Goal: Transaction & Acquisition: Purchase product/service

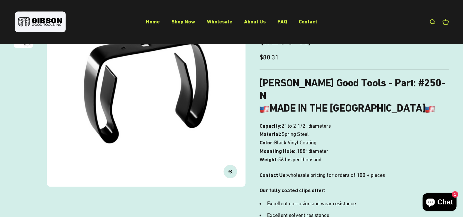
scroll to position [90, 0]
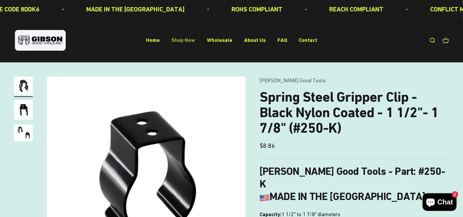
click at [180, 42] on link "Shop Now" at bounding box center [184, 40] width 24 height 6
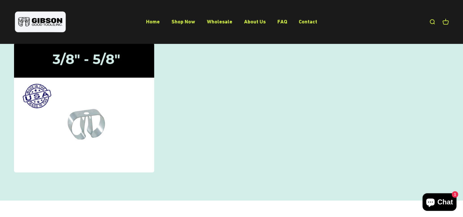
scroll to position [209, 0]
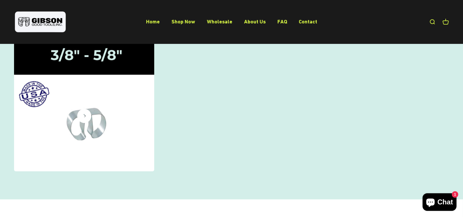
click at [105, 111] on img at bounding box center [84, 106] width 149 height 137
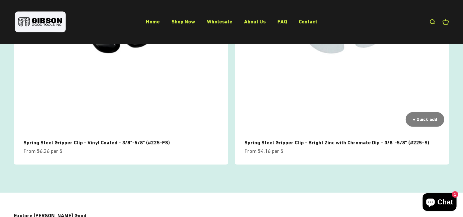
scroll to position [161, 0]
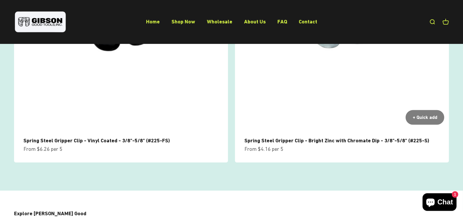
click at [273, 140] on link "Spring Steel Gripper Clip - Bright Zinc with Chromate Dip - 3/8"-5/8" (#225-S)" at bounding box center [337, 140] width 185 height 6
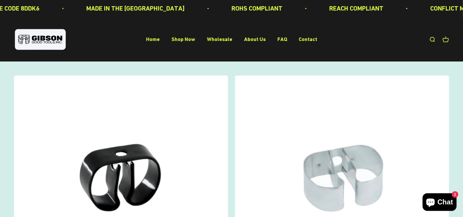
scroll to position [0, 0]
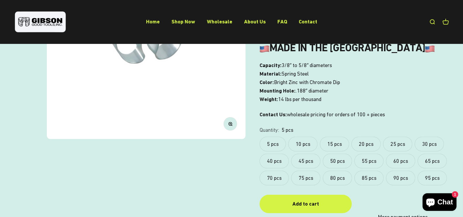
scroll to position [137, 0]
click at [300, 145] on label "10 pcs" at bounding box center [303, 144] width 29 height 15
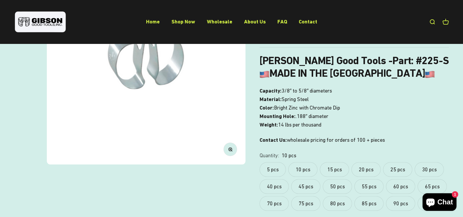
scroll to position [111, 0]
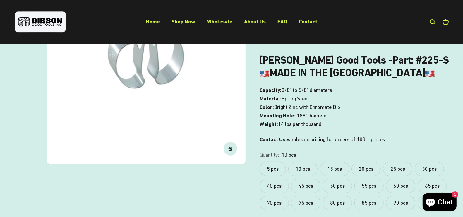
click at [270, 168] on label "5 pcs" at bounding box center [273, 169] width 26 height 15
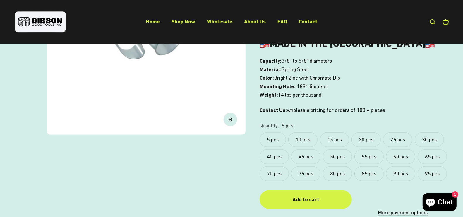
scroll to position [145, 0]
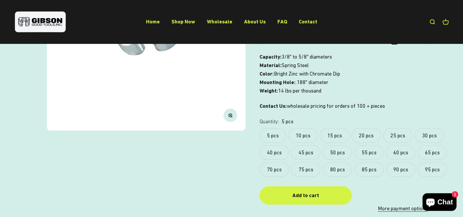
click at [307, 134] on label "10 pcs" at bounding box center [303, 135] width 29 height 15
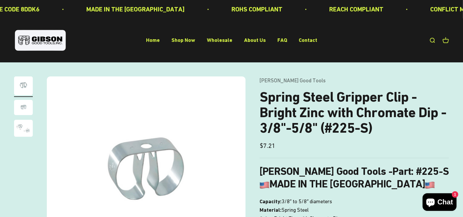
click at [19, 108] on img "Go to item 2" at bounding box center [23, 107] width 19 height 15
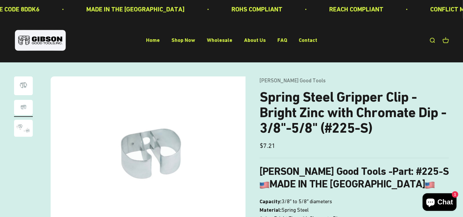
scroll to position [0, 206]
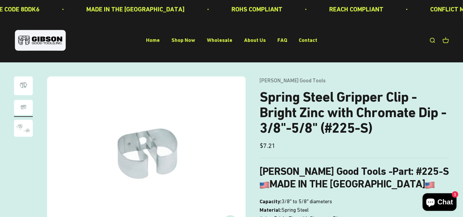
click at [20, 126] on img "Go to item 3" at bounding box center [23, 128] width 19 height 17
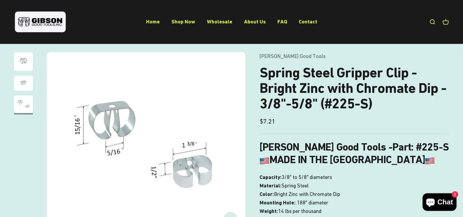
scroll to position [21, 0]
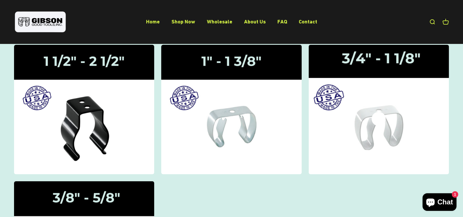
scroll to position [76, 0]
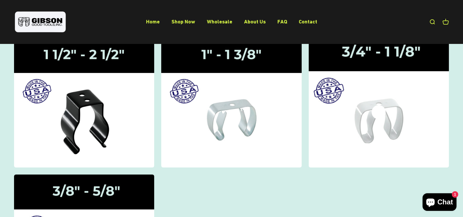
click at [357, 139] on img at bounding box center [379, 102] width 149 height 137
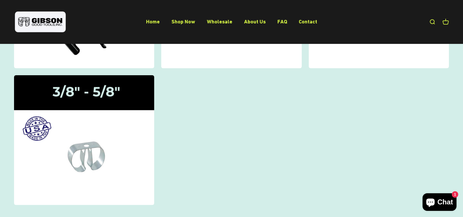
scroll to position [178, 0]
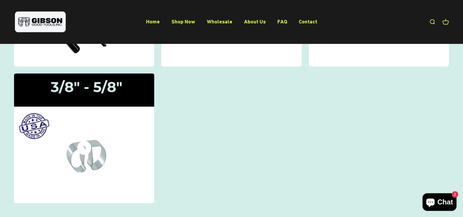
click at [105, 154] on img at bounding box center [84, 138] width 149 height 137
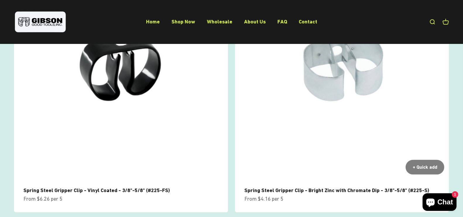
scroll to position [116, 0]
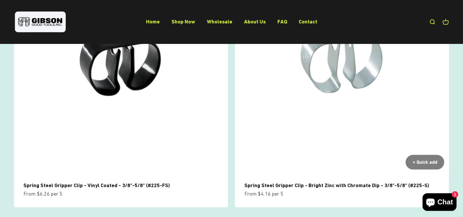
click at [276, 185] on link "Spring Steel Gripper Clip - Bright Zinc with Chromate Dip - 3/8"-5/8" (#225-S)" at bounding box center [337, 185] width 185 height 6
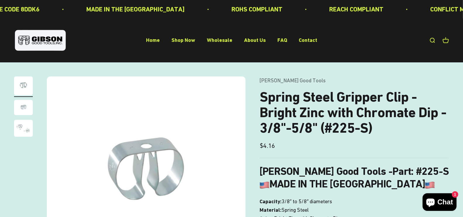
click at [22, 126] on img "Go to item 3" at bounding box center [23, 128] width 19 height 17
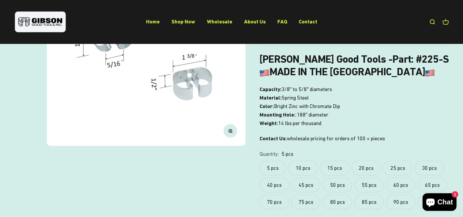
scroll to position [115, 0]
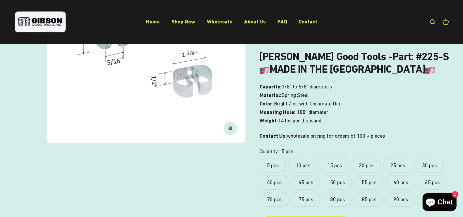
click at [302, 165] on label "10 pcs" at bounding box center [303, 165] width 29 height 15
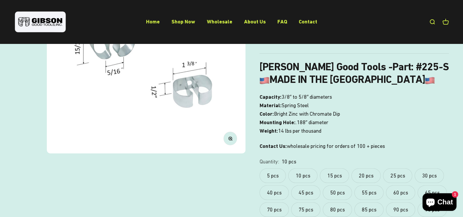
scroll to position [100, 0]
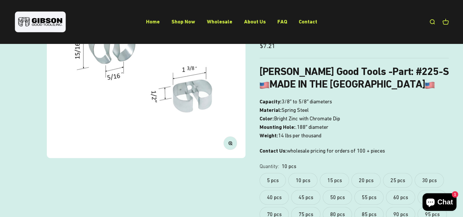
click at [333, 182] on label "15 pcs" at bounding box center [334, 180] width 29 height 15
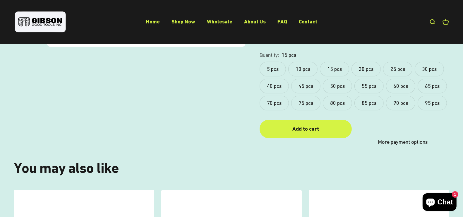
scroll to position [213, 0]
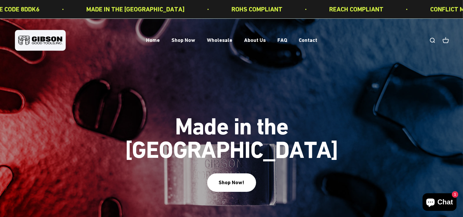
click at [446, 42] on link "Open cart 0" at bounding box center [446, 40] width 6 height 6
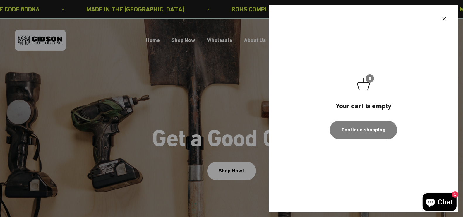
click at [449, 10] on div "0 Your cart is empty Continue shopping" at bounding box center [364, 109] width 190 height 208
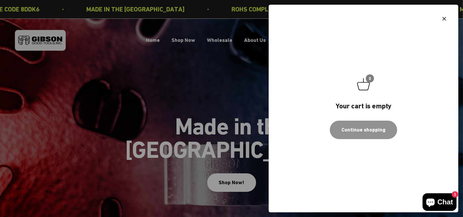
click at [357, 131] on link "Continue shopping" at bounding box center [363, 130] width 67 height 18
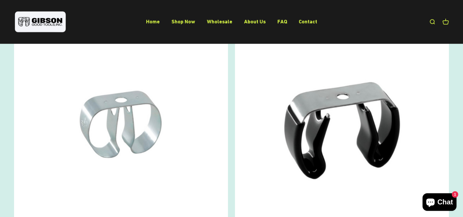
scroll to position [652, 0]
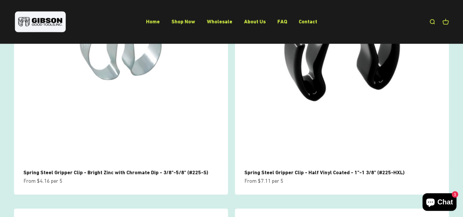
click at [447, 22] on link "Open cart 0" at bounding box center [446, 22] width 6 height 6
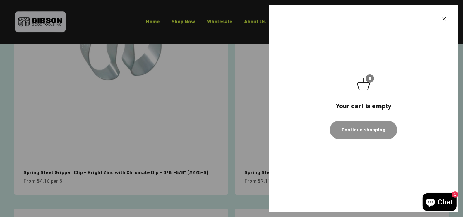
click at [387, 123] on link "Continue shopping" at bounding box center [363, 130] width 67 height 18
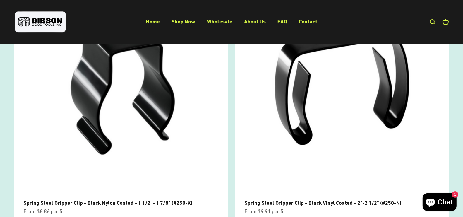
scroll to position [98, 0]
